Goal: Transaction & Acquisition: Purchase product/service

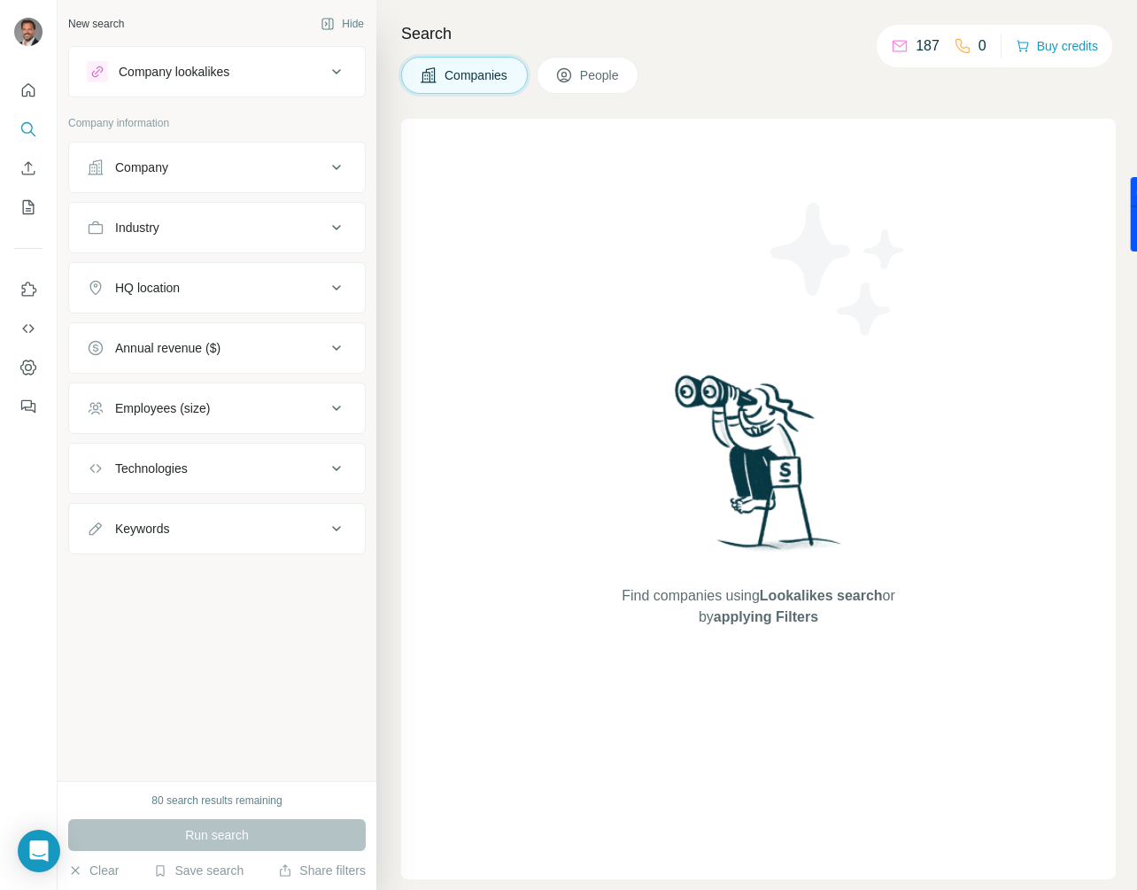
click at [1045, 50] on button "Buy credits" at bounding box center [1056, 46] width 82 height 25
click at [1055, 45] on button "Buy credits" at bounding box center [1056, 46] width 82 height 25
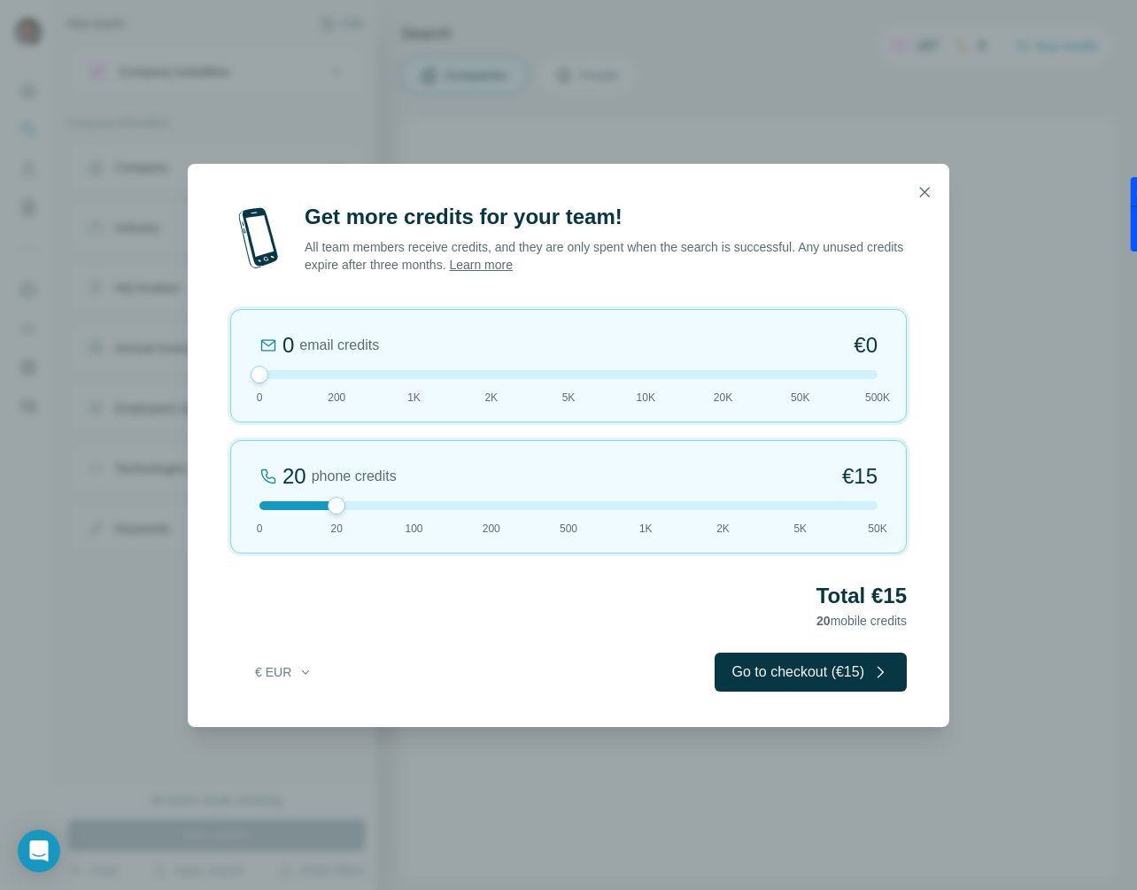
drag, startPoint x: 330, startPoint y: 372, endPoint x: 231, endPoint y: 373, distance: 99.2
click at [231, 373] on div "0 email credits €0 0 200 1K 2K 5K 10K 20K 50K 500K" at bounding box center [568, 365] width 676 height 113
drag, startPoint x: 334, startPoint y: 506, endPoint x: 347, endPoint y: 513, distance: 15.1
click at [347, 513] on div "20 phone credits €15 0 20 100 200 500 1K 2K 5K 50K" at bounding box center [568, 496] width 676 height 113
click at [807, 683] on button "Go to checkout (€15)" at bounding box center [810, 671] width 192 height 39
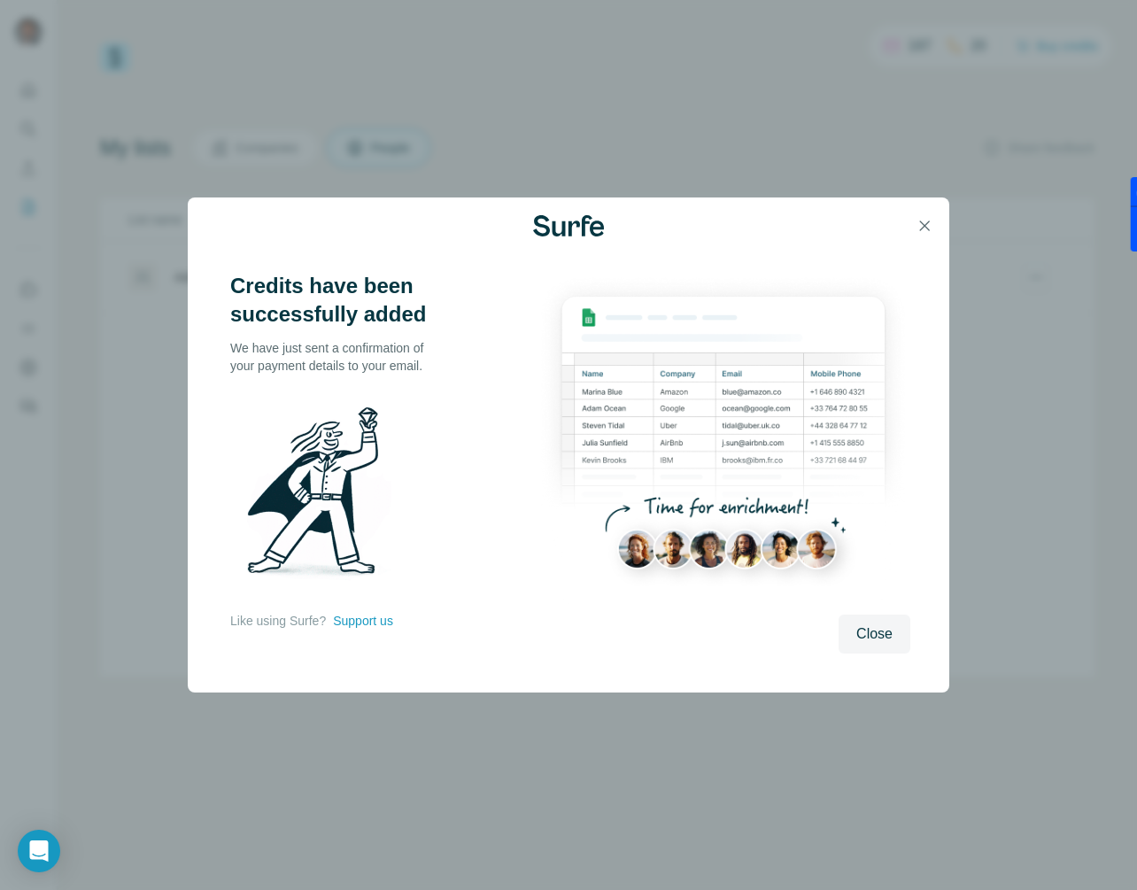
click at [878, 638] on span "Close" at bounding box center [874, 633] width 36 height 21
